Goal: Use online tool/utility: Utilize a website feature to perform a specific function

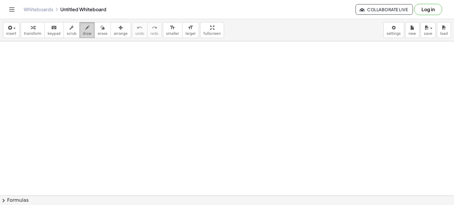
click at [83, 32] on span "draw" at bounding box center [87, 34] width 9 height 4
click at [400, 27] on body "Graspable Math Activities Get Started Activity Bank Assigned Work Classes White…" at bounding box center [227, 102] width 454 height 205
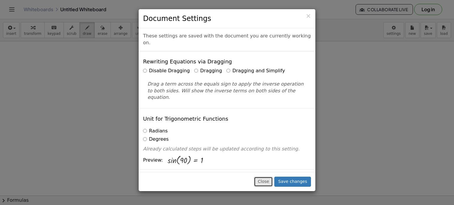
click at [263, 178] on button "Close" at bounding box center [263, 182] width 19 height 10
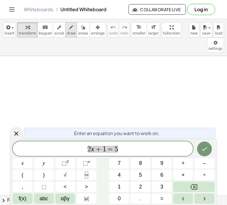
click at [67, 26] on div "button" at bounding box center [71, 27] width 9 height 7
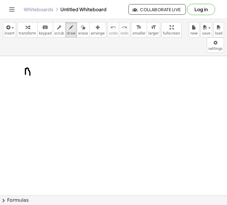
drag, startPoint x: 25, startPoint y: 53, endPoint x: 30, endPoint y: 60, distance: 7.9
drag, startPoint x: 44, startPoint y: 51, endPoint x: 43, endPoint y: 59, distance: 8.3
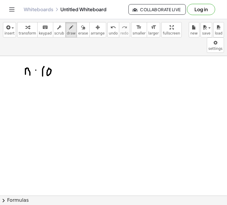
drag, startPoint x: 49, startPoint y: 53, endPoint x: 48, endPoint y: 56, distance: 3.9
drag, startPoint x: 27, startPoint y: 72, endPoint x: 30, endPoint y: 76, distance: 4.8
drag, startPoint x: 32, startPoint y: 73, endPoint x: 32, endPoint y: 70, distance: 3.0
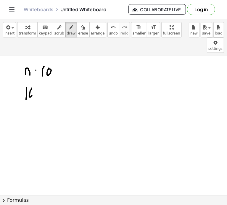
drag, startPoint x: 37, startPoint y: 78, endPoint x: 42, endPoint y: 84, distance: 7.8
drag, startPoint x: 46, startPoint y: 79, endPoint x: 49, endPoint y: 74, distance: 5.7
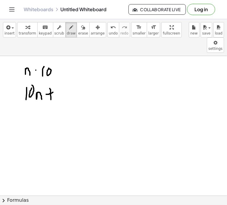
drag, startPoint x: 51, startPoint y: 76, endPoint x: 51, endPoint y: 84, distance: 8.3
drag, startPoint x: 57, startPoint y: 72, endPoint x: 59, endPoint y: 79, distance: 6.6
drag, startPoint x: 43, startPoint y: 91, endPoint x: 64, endPoint y: 86, distance: 21.5
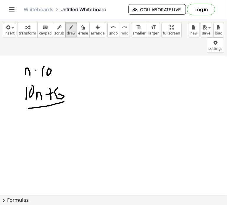
drag, startPoint x: 45, startPoint y: 95, endPoint x: 43, endPoint y: 108, distance: 13.1
drag, startPoint x: 29, startPoint y: 112, endPoint x: 29, endPoint y: 121, distance: 8.6
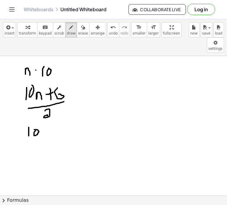
drag, startPoint x: 41, startPoint y: 117, endPoint x: 45, endPoint y: 119, distance: 4.4
drag, startPoint x: 31, startPoint y: 126, endPoint x: 48, endPoint y: 123, distance: 17.1
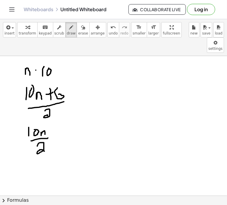
drag, startPoint x: 38, startPoint y: 129, endPoint x: 44, endPoint y: 136, distance: 9.2
drag, startPoint x: 54, startPoint y: 121, endPoint x: 58, endPoint y: 121, distance: 4.2
drag, startPoint x: 56, startPoint y: 118, endPoint x: 56, endPoint y: 123, distance: 4.1
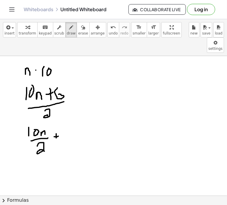
drag, startPoint x: 68, startPoint y: 111, endPoint x: 67, endPoint y: 120, distance: 9.2
drag, startPoint x: 64, startPoint y: 125, endPoint x: 71, endPoint y: 123, distance: 7.0
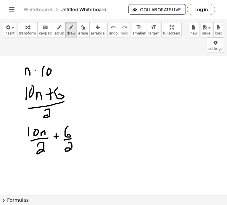
drag, startPoint x: 68, startPoint y: 128, endPoint x: 71, endPoint y: 134, distance: 7.0
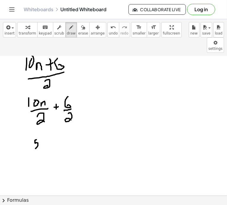
drag, startPoint x: 35, startPoint y: 133, endPoint x: 43, endPoint y: 124, distance: 11.7
click at [43, 124] on div at bounding box center [113, 201] width 227 height 348
drag, startPoint x: 42, startPoint y: 129, endPoint x: 47, endPoint y: 131, distance: 5.2
click at [46, 132] on div at bounding box center [113, 201] width 227 height 348
drag, startPoint x: 48, startPoint y: 126, endPoint x: 52, endPoint y: 126, distance: 3.6
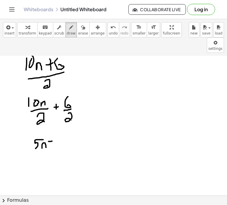
click at [52, 126] on div at bounding box center [113, 201] width 227 height 348
click at [50, 132] on div at bounding box center [113, 201] width 227 height 348
drag, startPoint x: 56, startPoint y: 123, endPoint x: 57, endPoint y: 136, distance: 13.0
click at [59, 137] on div at bounding box center [113, 201] width 227 height 348
drag, startPoint x: 70, startPoint y: 131, endPoint x: 75, endPoint y: 130, distance: 5.2
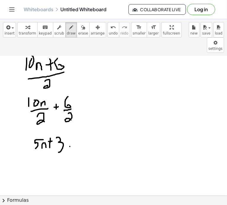
click at [75, 130] on div at bounding box center [113, 201] width 227 height 348
drag, startPoint x: 77, startPoint y: 124, endPoint x: 75, endPoint y: 139, distance: 14.8
click at [77, 139] on div at bounding box center [113, 201] width 227 height 348
drag, startPoint x: 87, startPoint y: 130, endPoint x: 93, endPoint y: 128, distance: 5.6
click at [93, 128] on div at bounding box center [113, 201] width 227 height 348
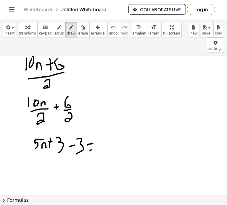
drag, startPoint x: 90, startPoint y: 136, endPoint x: 93, endPoint y: 134, distance: 3.9
click at [93, 134] on div at bounding box center [113, 201] width 227 height 348
drag, startPoint x: 105, startPoint y: 133, endPoint x: 111, endPoint y: 121, distance: 14.3
click at [111, 121] on div at bounding box center [113, 201] width 227 height 348
drag, startPoint x: 110, startPoint y: 131, endPoint x: 112, endPoint y: 128, distance: 3.3
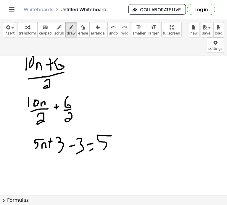
click at [111, 129] on div at bounding box center [113, 201] width 227 height 348
click at [116, 135] on div at bounding box center [113, 201] width 227 height 348
click at [78, 31] on span "erase" at bounding box center [83, 33] width 10 height 4
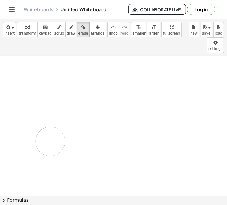
drag, startPoint x: 56, startPoint y: 55, endPoint x: 30, endPoint y: 88, distance: 42.1
click at [22, 117] on div at bounding box center [113, 201] width 227 height 348
drag
click at [51, 56] on div at bounding box center [113, 196] width 227 height 280
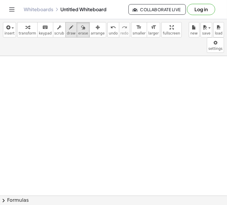
click at [67, 26] on div "button" at bounding box center [71, 27] width 9 height 7
